Goal: Task Accomplishment & Management: Manage account settings

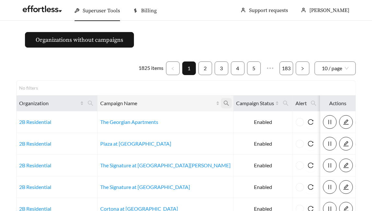
click at [224, 104] on icon "search" at bounding box center [226, 103] width 5 height 5
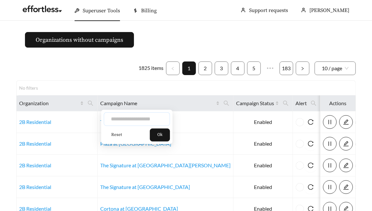
click at [137, 122] on input "text" at bounding box center [137, 120] width 66 height 14
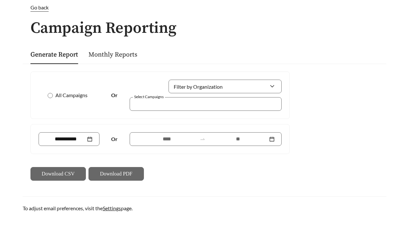
scroll to position [32, 0]
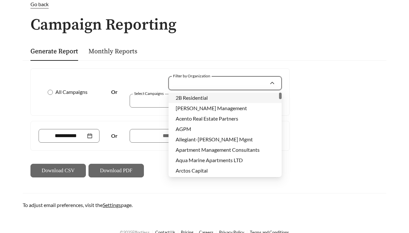
click at [194, 84] on input "Filter by Organization" at bounding box center [223, 83] width 94 height 13
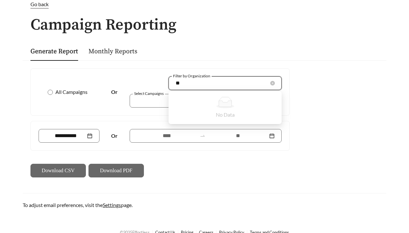
type input "*"
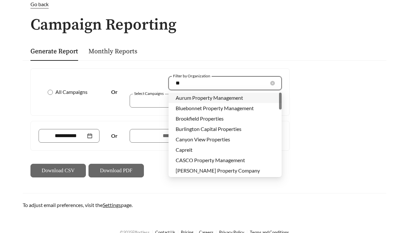
type input "***"
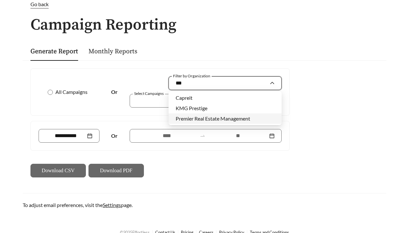
click at [191, 119] on span "Premier Real Estate Management" at bounding box center [213, 118] width 75 height 6
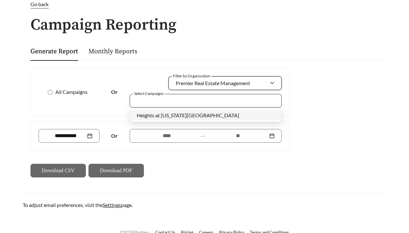
click at [179, 104] on div at bounding box center [201, 100] width 137 height 9
click at [178, 114] on span "Heights at [US_STATE][GEOGRAPHIC_DATA]" at bounding box center [188, 115] width 102 height 6
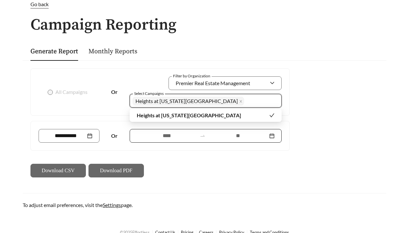
click at [169, 133] on input at bounding box center [167, 136] width 60 height 8
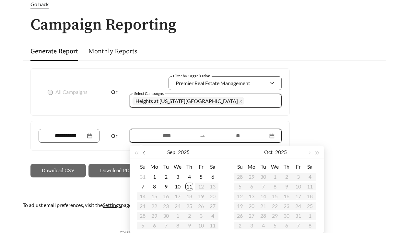
click at [146, 150] on button "button" at bounding box center [145, 151] width 8 height 13
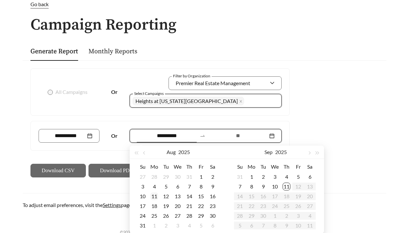
type input "**********"
click at [156, 196] on div "11" at bounding box center [154, 196] width 8 height 8
type input "**********"
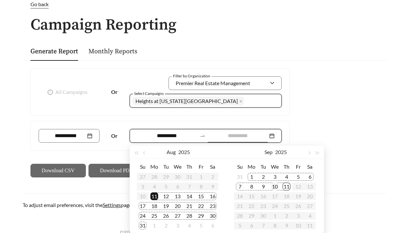
type input "**********"
click at [275, 187] on div "10" at bounding box center [275, 186] width 8 height 8
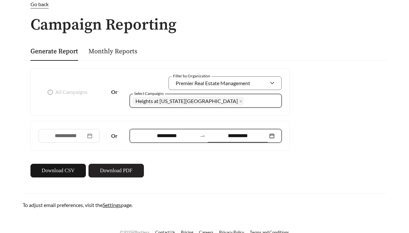
click at [133, 174] on button "Download PDF" at bounding box center [116, 170] width 55 height 14
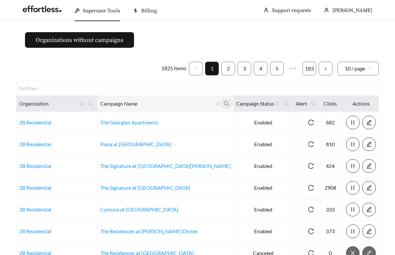
click at [223, 103] on icon "search" at bounding box center [226, 104] width 6 height 6
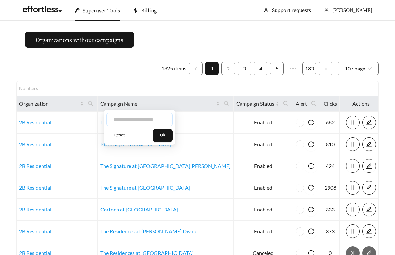
click at [124, 123] on input "text" at bounding box center [139, 120] width 66 height 14
type input "*******"
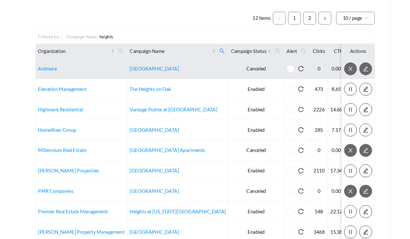
scroll to position [50, 0]
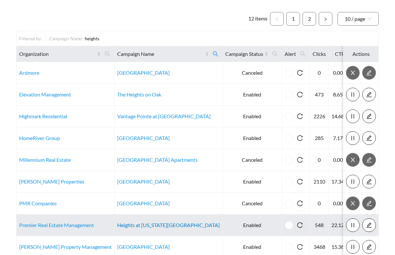
click at [123, 225] on link "Heights at Delaware Ridge" at bounding box center [168, 225] width 102 height 6
click at [51, 227] on link "Premier Real Estate Management" at bounding box center [56, 225] width 75 height 6
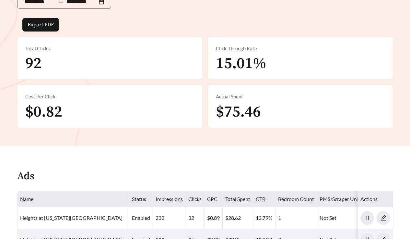
scroll to position [369, 0]
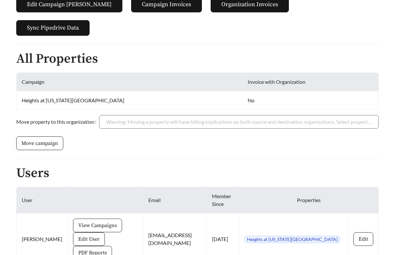
scroll to position [142, 0]
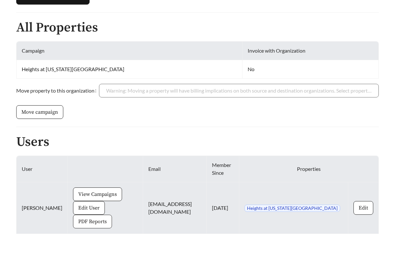
click at [78, 217] on span "PDF Reports" at bounding box center [92, 221] width 29 height 8
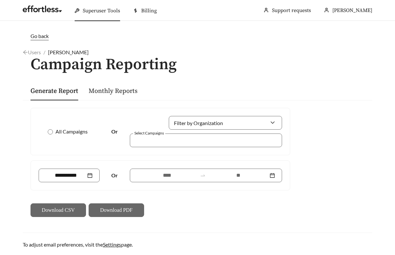
click at [179, 148] on div "All Campaigns Or Filter by Organization Select Campaigns" at bounding box center [160, 131] width 259 height 47
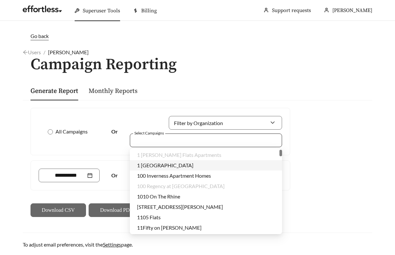
click at [179, 138] on div at bounding box center [201, 140] width 137 height 9
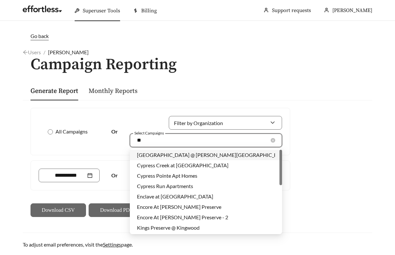
type input "*"
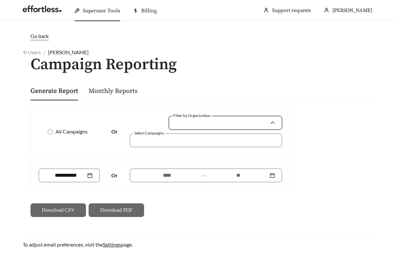
click at [193, 128] on input "Filter by Organization" at bounding box center [223, 122] width 94 height 13
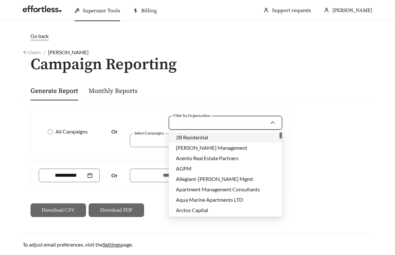
type input "*"
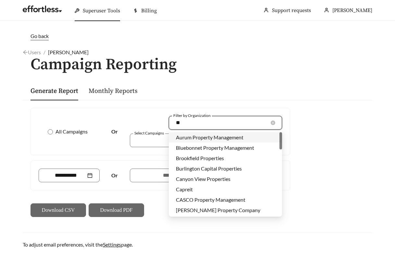
type input "***"
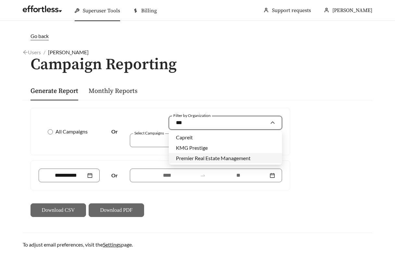
click at [185, 160] on span "Premier Real Estate Management" at bounding box center [213, 158] width 75 height 6
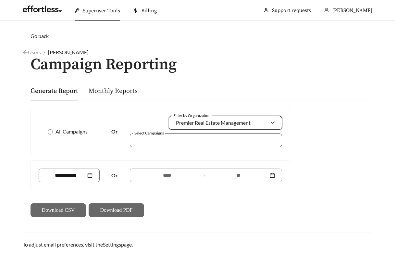
click at [172, 145] on div at bounding box center [206, 140] width 152 height 14
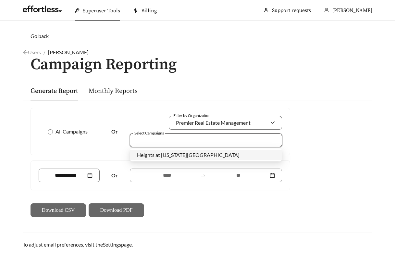
click at [172, 159] on div "Heights at [US_STATE][GEOGRAPHIC_DATA]" at bounding box center [206, 155] width 152 height 10
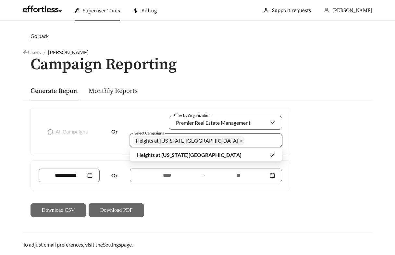
click at [162, 180] on div at bounding box center [206, 175] width 152 height 14
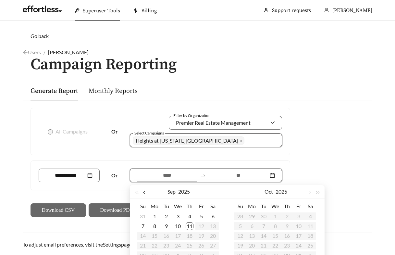
click at [147, 191] on button "button" at bounding box center [145, 191] width 8 height 13
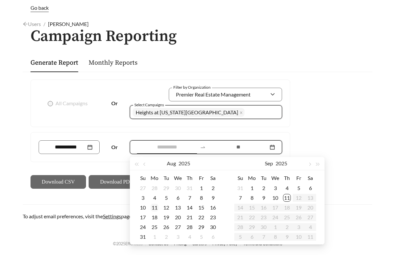
type input "**********"
click at [153, 204] on div "11" at bounding box center [154, 207] width 8 height 8
type input "**********"
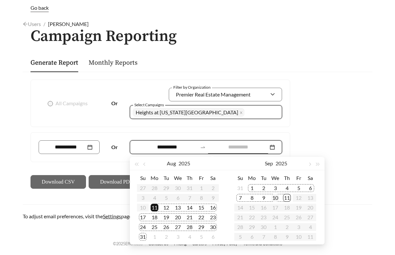
type input "**********"
click at [277, 196] on div "10" at bounding box center [275, 198] width 8 height 8
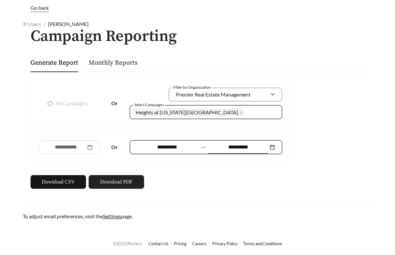
scroll to position [28, 0]
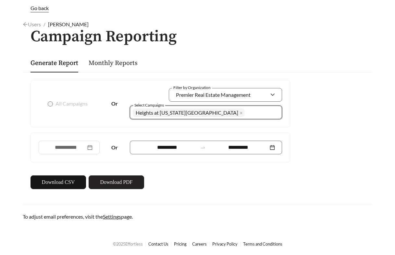
click at [107, 180] on span "Download PDF" at bounding box center [116, 182] width 32 height 8
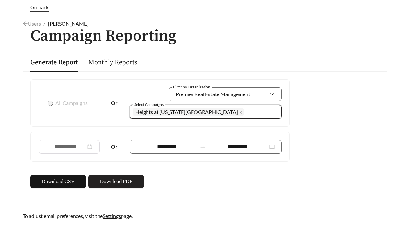
scroll to position [0, 0]
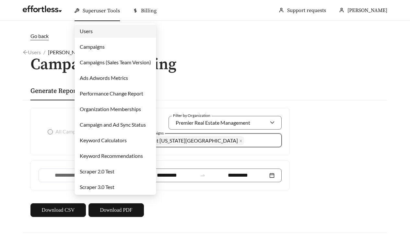
click at [97, 50] on link "Campaigns" at bounding box center [92, 46] width 25 height 6
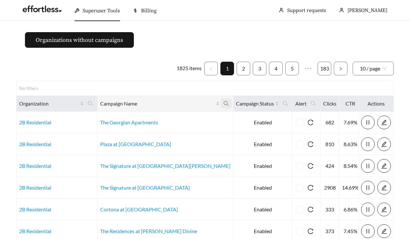
click at [224, 103] on icon "search" at bounding box center [226, 103] width 5 height 5
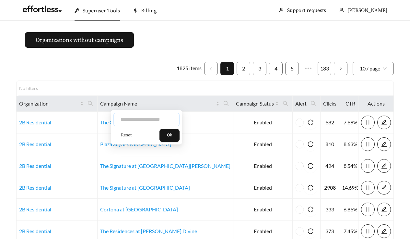
click at [161, 114] on input "text" at bounding box center [147, 120] width 66 height 14
type input "*****"
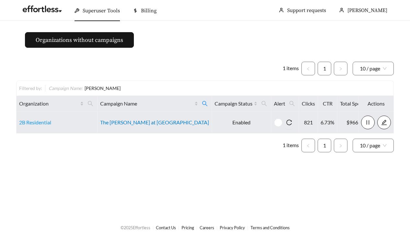
click at [157, 120] on link "The [PERSON_NAME] at [GEOGRAPHIC_DATA]" at bounding box center [154, 122] width 109 height 6
click at [151, 121] on link "The [PERSON_NAME] at [GEOGRAPHIC_DATA]" at bounding box center [154, 122] width 109 height 6
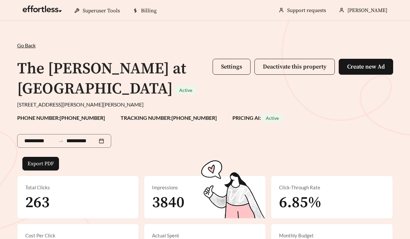
click at [157, 120] on strong "TRACKING NUMBER: [PHONE_NUMBER]" at bounding box center [169, 117] width 96 height 6
click at [226, 66] on span "Settings" at bounding box center [231, 66] width 21 height 7
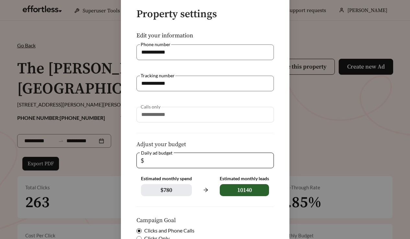
scroll to position [128, 0]
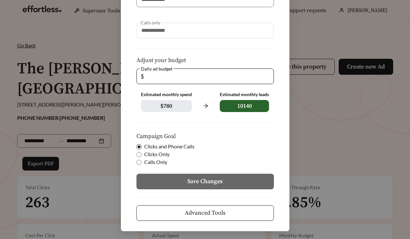
click at [201, 207] on button "Advanced Tools" at bounding box center [206, 213] width 138 height 16
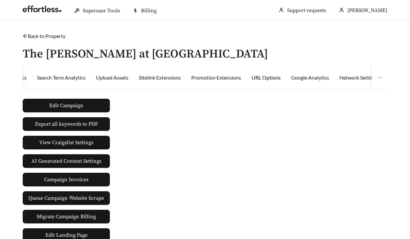
click at [260, 77] on div "URL Options" at bounding box center [266, 78] width 29 height 8
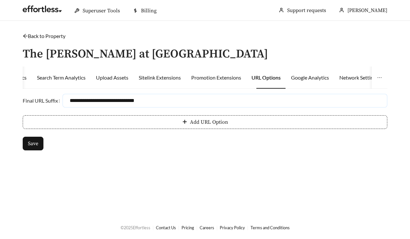
drag, startPoint x: 178, startPoint y: 99, endPoint x: 68, endPoint y: 101, distance: 110.3
click at [68, 101] on input "**********" at bounding box center [225, 101] width 325 height 14
click at [163, 99] on input "**********" at bounding box center [225, 101] width 325 height 14
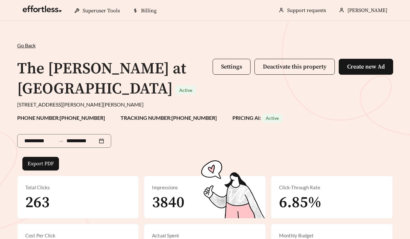
scroll to position [472, 0]
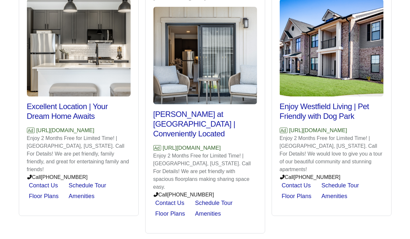
drag, startPoint x: 129, startPoint y: 131, endPoint x: 36, endPoint y: 131, distance: 93.7
click at [36, 131] on p "Ad [URL][DOMAIN_NAME]" at bounding box center [79, 130] width 104 height 8
copy p "[URL][DOMAIN_NAME]"
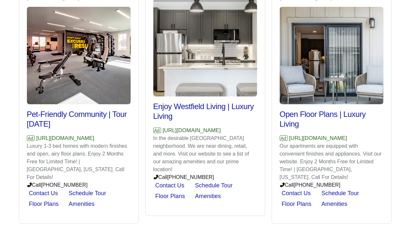
click at [193, 143] on p "In the desirable [GEOGRAPHIC_DATA] neighborhood. We are near dining, retail, an…" at bounding box center [205, 153] width 104 height 39
drag, startPoint x: 256, startPoint y: 130, endPoint x: 148, endPoint y: 131, distance: 108.0
click at [148, 131] on div "Preview: The James at Chatham Hills - General Enjoy Westfield Living | Luxury L…" at bounding box center [205, 92] width 119 height 245
